Goal: Find specific page/section: Find specific page/section

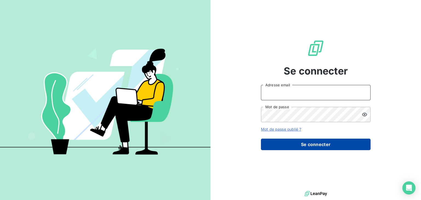
type input "[EMAIL_ADDRESS][DOMAIN_NAME]"
click at [294, 143] on button "Se connecter" at bounding box center [316, 145] width 110 height 12
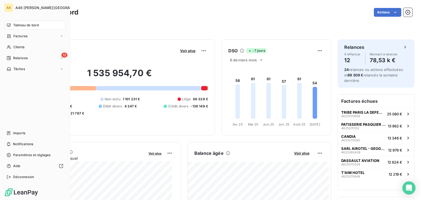
click at [23, 27] on span "Tableau de bord" at bounding box center [26, 25] width 26 height 5
click at [19, 48] on span "Clients" at bounding box center [18, 47] width 11 height 5
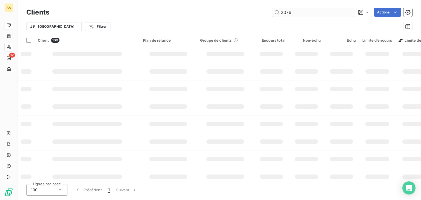
type input "2076"
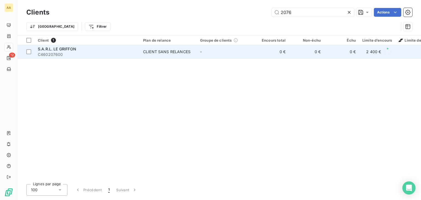
click at [176, 52] on div "CLIENT SANS RELANCES" at bounding box center [166, 51] width 47 height 5
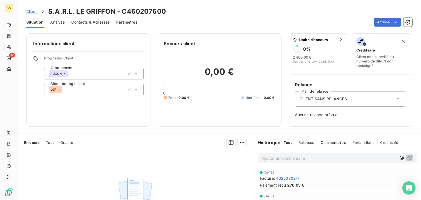
scroll to position [70, 0]
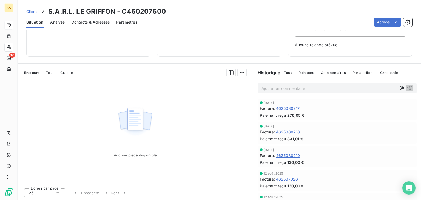
click at [293, 107] on span "4625080217" at bounding box center [288, 109] width 24 height 6
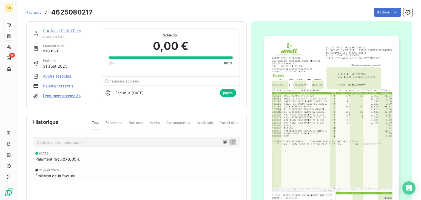
click at [293, 107] on img "button" at bounding box center [331, 131] width 135 height 191
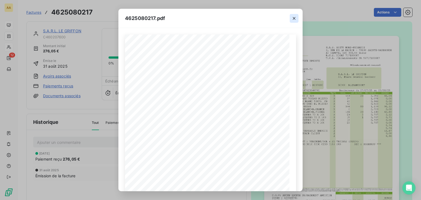
click at [295, 18] on icon "button" at bounding box center [294, 18] width 3 height 3
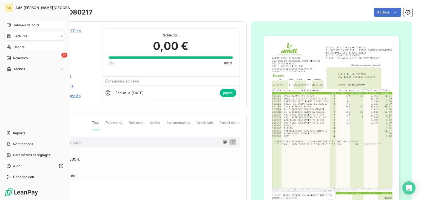
click at [19, 47] on span "Clients" at bounding box center [18, 47] width 11 height 5
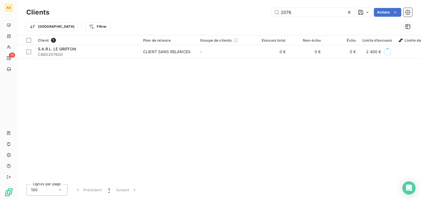
drag, startPoint x: 293, startPoint y: 12, endPoint x: 271, endPoint y: 15, distance: 22.2
click at [271, 15] on div "2076 Actions" at bounding box center [234, 12] width 357 height 9
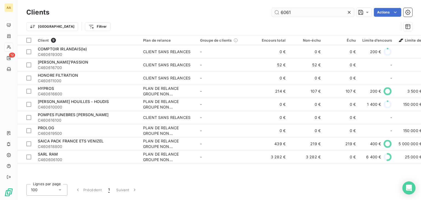
drag, startPoint x: 293, startPoint y: 12, endPoint x: 272, endPoint y: 10, distance: 21.5
click at [272, 10] on input "6061" at bounding box center [313, 12] width 82 height 9
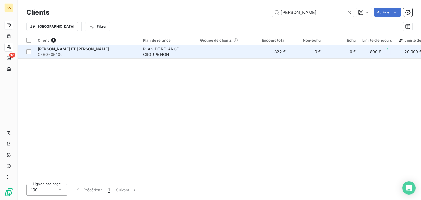
type input "[PERSON_NAME]"
click at [76, 53] on span "C460605400" at bounding box center [87, 54] width 99 height 5
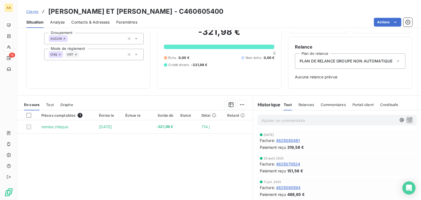
scroll to position [67, 0]
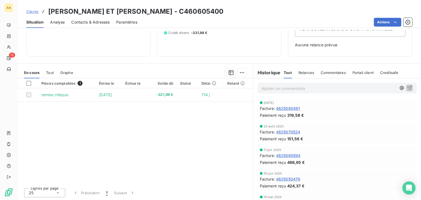
click at [289, 109] on span "4625080481" at bounding box center [288, 109] width 24 height 6
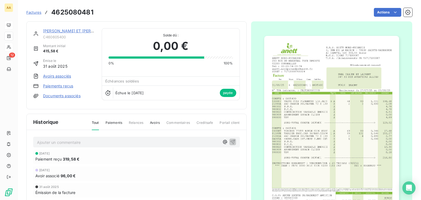
click at [289, 109] on img "button" at bounding box center [331, 131] width 135 height 191
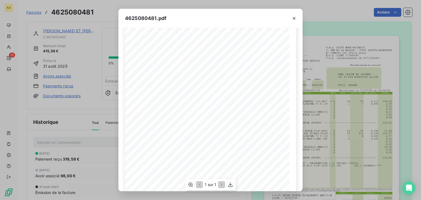
scroll to position [32, 0]
click at [294, 19] on icon "button" at bounding box center [294, 18] width 3 height 3
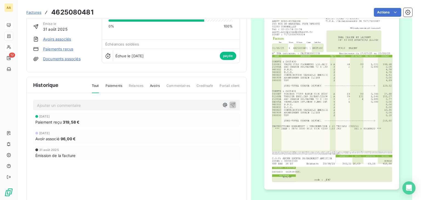
scroll to position [20, 0]
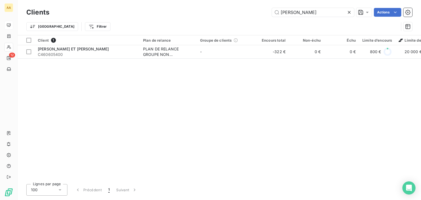
drag, startPoint x: 301, startPoint y: 12, endPoint x: 272, endPoint y: 16, distance: 29.3
click at [272, 16] on div "[PERSON_NAME]" at bounding box center [313, 12] width 82 height 9
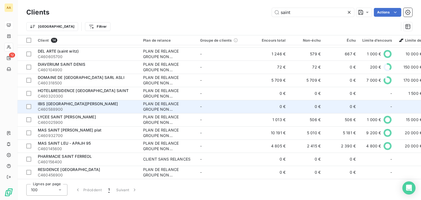
scroll to position [52, 0]
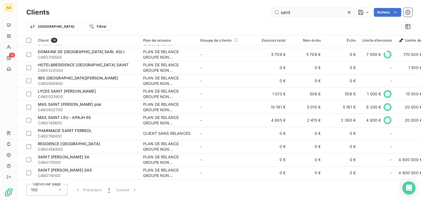
drag, startPoint x: 292, startPoint y: 10, endPoint x: 276, endPoint y: 13, distance: 16.1
click at [276, 13] on input "saint" at bounding box center [313, 12] width 82 height 9
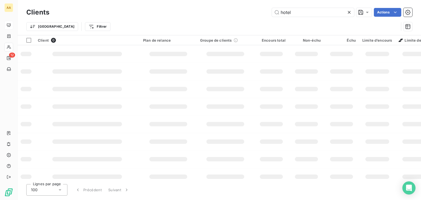
type input "hote"
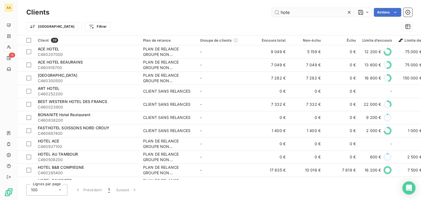
drag, startPoint x: 298, startPoint y: 12, endPoint x: 280, endPoint y: 15, distance: 18.3
click at [280, 15] on input "hote" at bounding box center [313, 12] width 82 height 9
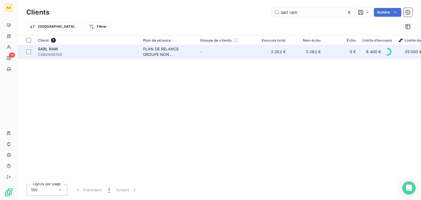
type input "sarl ram"
click at [96, 54] on span "C460606100" at bounding box center [87, 54] width 99 height 5
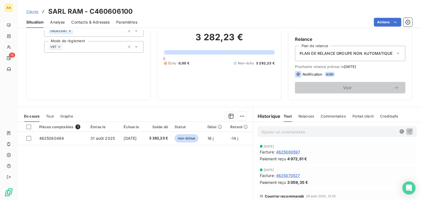
scroll to position [87, 0]
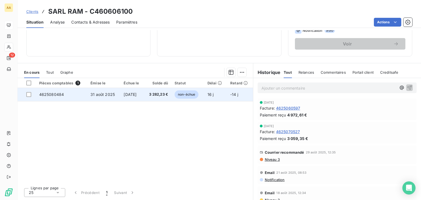
click at [190, 96] on span "non-échue" at bounding box center [187, 95] width 24 height 8
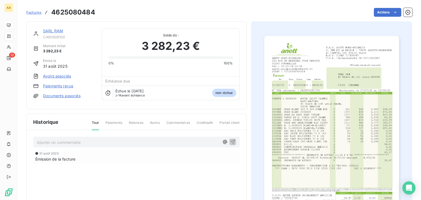
click at [288, 100] on img "button" at bounding box center [331, 131] width 135 height 191
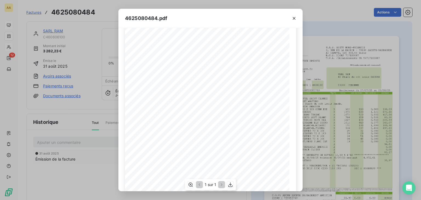
scroll to position [0, 0]
click at [294, 19] on icon "button" at bounding box center [294, 18] width 5 height 5
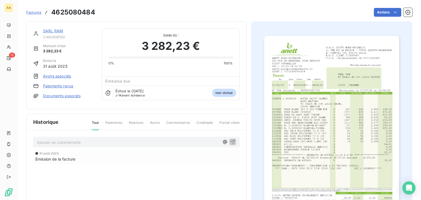
click at [319, 111] on img "button" at bounding box center [331, 131] width 135 height 191
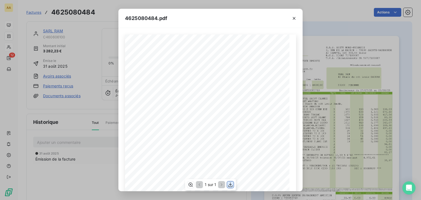
click at [232, 184] on icon "button" at bounding box center [231, 184] width 4 height 5
